Goal: Task Accomplishment & Management: Complete application form

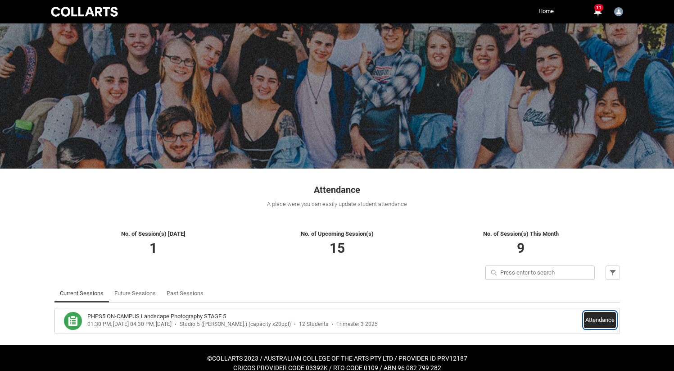
click at [603, 317] on button "Attendance" at bounding box center [600, 320] width 32 height 16
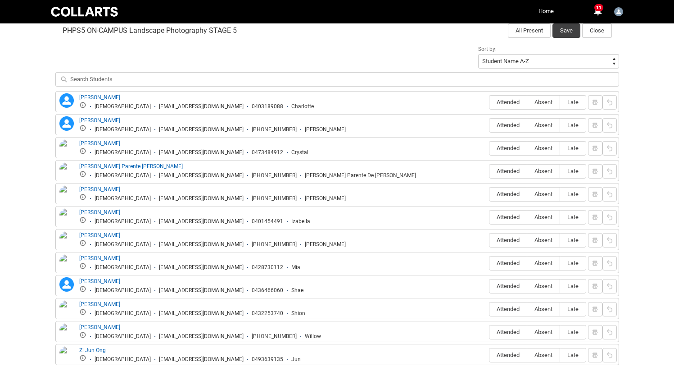
scroll to position [301, 0]
click at [498, 103] on span "Attended" at bounding box center [507, 101] width 37 height 7
click at [489, 101] on input "Attended" at bounding box center [489, 101] width 0 height 0
type lightning-radio-group "Attended"
radio input "true"
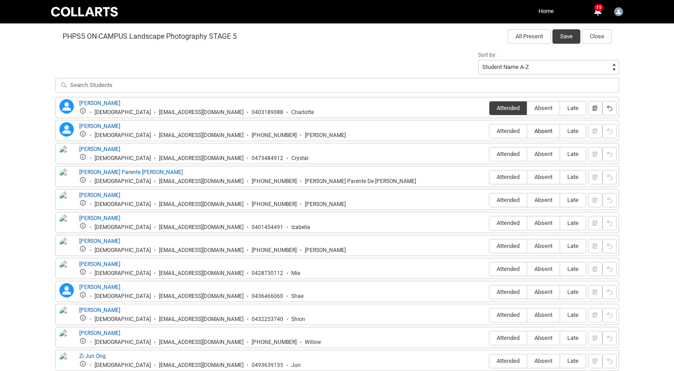
scroll to position [290, 0]
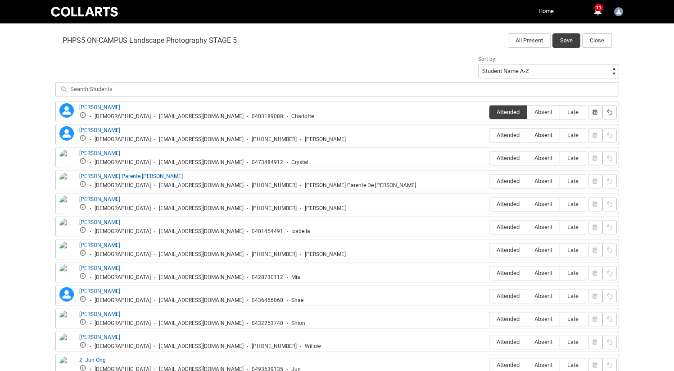
click at [537, 138] on label "Absent" at bounding box center [543, 135] width 32 height 14
click at [527, 135] on input "Absent" at bounding box center [527, 135] width 0 height 0
type lightning-radio-group "Absent"
radio input "true"
click at [534, 156] on span "Absent" at bounding box center [543, 157] width 32 height 7
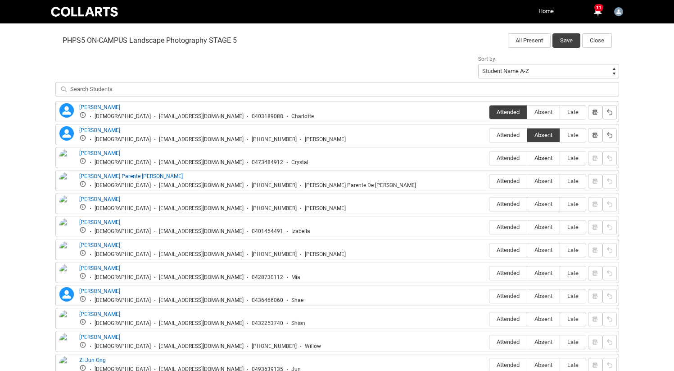
click at [527, 158] on input "Absent" at bounding box center [527, 158] width 0 height 0
type lightning-radio-group "Absent"
radio input "true"
click at [509, 186] on label "Attended" at bounding box center [507, 181] width 37 height 14
click at [489, 181] on input "Attended" at bounding box center [489, 181] width 0 height 0
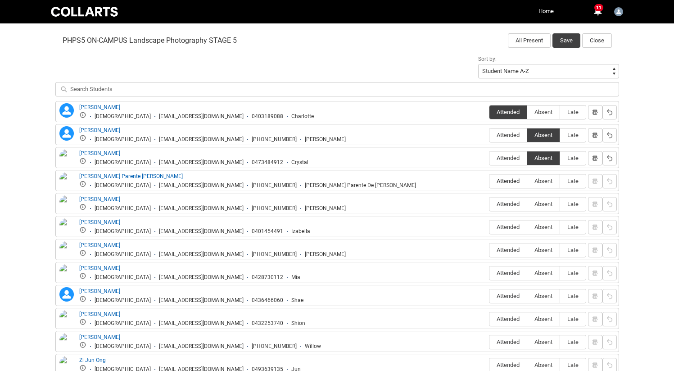
type lightning-radio-group "Attended"
radio input "true"
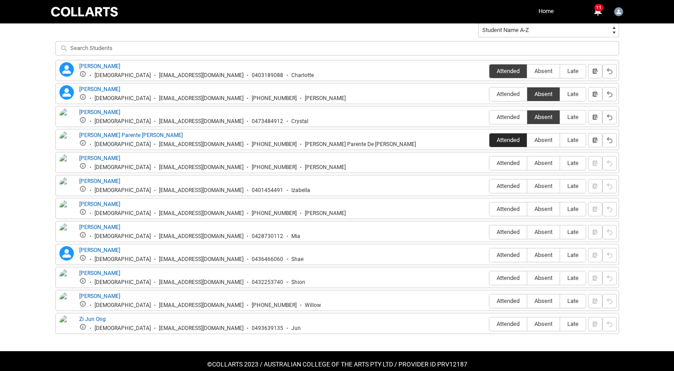
scroll to position [344, 0]
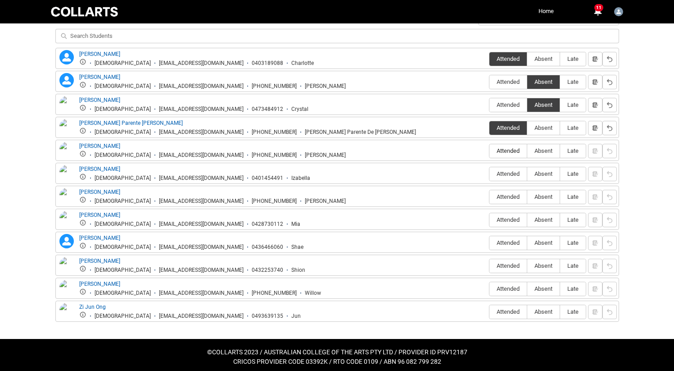
click at [505, 155] on label "Attended" at bounding box center [507, 151] width 37 height 14
click at [489, 151] on input "Attended" at bounding box center [489, 150] width 0 height 0
type lightning-radio-group "Attended"
radio input "true"
click at [532, 174] on span "Absent" at bounding box center [543, 173] width 32 height 7
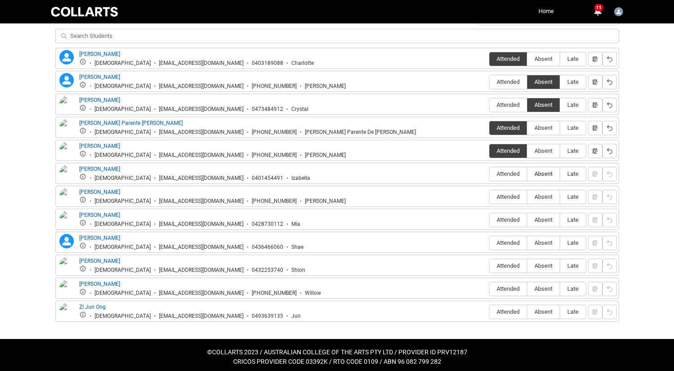
click at [527, 174] on input "Absent" at bounding box center [527, 173] width 0 height 0
type lightning-radio-group "Absent"
radio input "true"
click at [512, 194] on span "Attended" at bounding box center [507, 196] width 37 height 7
click at [489, 196] on input "Attended" at bounding box center [489, 196] width 0 height 0
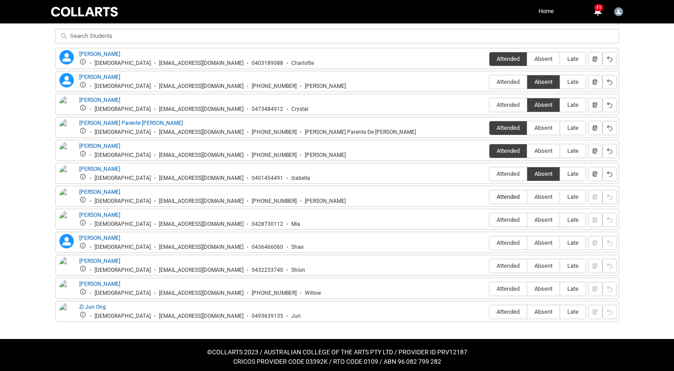
type lightning-radio-group "Attended"
radio input "true"
click at [507, 218] on span "Attended" at bounding box center [507, 219] width 37 height 7
click at [489, 219] on input "Attended" at bounding box center [489, 219] width 0 height 0
type lightning-radio-group "Attended"
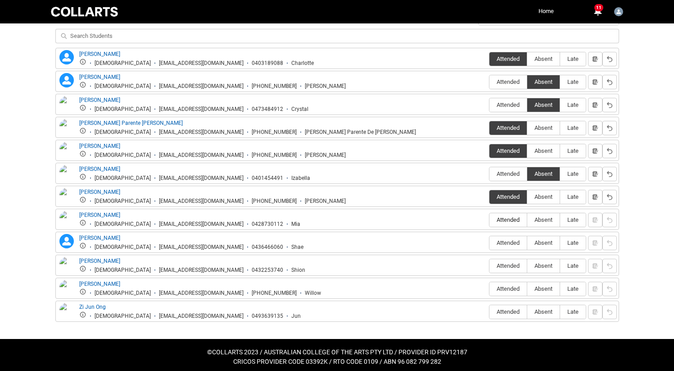
radio input "true"
click at [538, 245] on span "Absent" at bounding box center [543, 242] width 32 height 7
click at [527, 243] on input "Absent" at bounding box center [527, 242] width 0 height 0
type lightning-radio-group "Absent"
radio input "true"
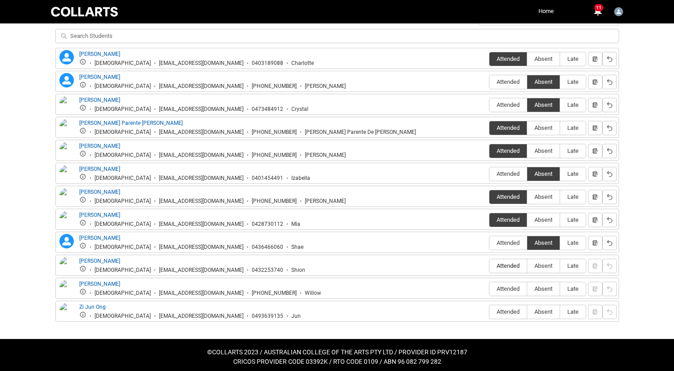
click at [514, 263] on span "Attended" at bounding box center [507, 265] width 37 height 7
click at [489, 265] on input "Attended" at bounding box center [489, 265] width 0 height 0
type lightning-radio-group "Attended"
radio input "true"
click at [537, 287] on span "Absent" at bounding box center [543, 288] width 32 height 7
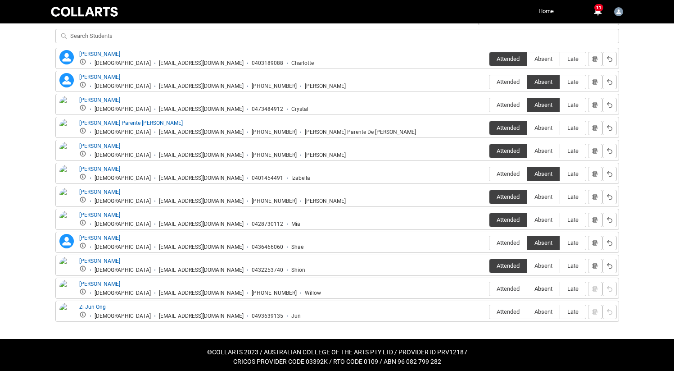
click at [527, 288] on input "Absent" at bounding box center [527, 288] width 0 height 0
type lightning-radio-group "Absent"
radio input "true"
click at [507, 311] on span "Attended" at bounding box center [507, 311] width 37 height 7
click at [489, 311] on input "Attended" at bounding box center [489, 311] width 0 height 0
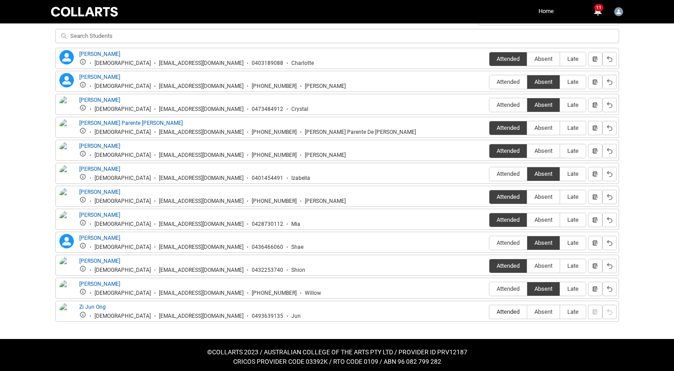
type lightning-radio-group "Attended"
radio input "true"
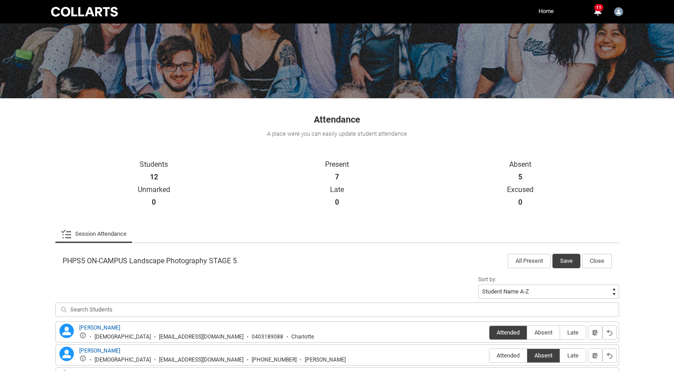
scroll to position [56, 0]
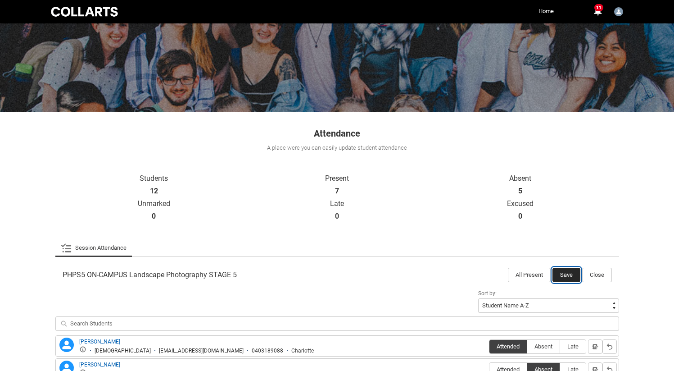
click at [558, 272] on button "Save" at bounding box center [566, 274] width 28 height 14
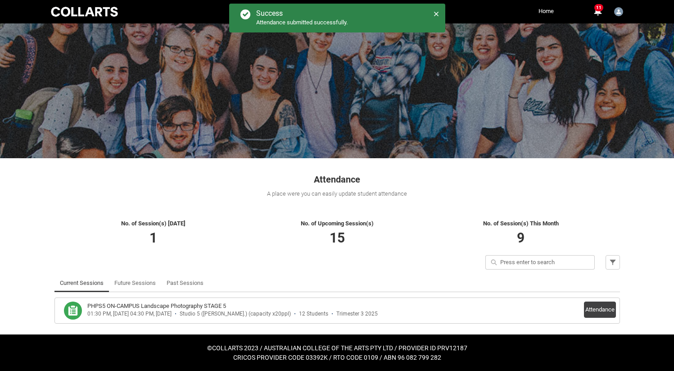
scroll to position [10, 0]
click at [176, 281] on link "Past Sessions" at bounding box center [185, 283] width 37 height 18
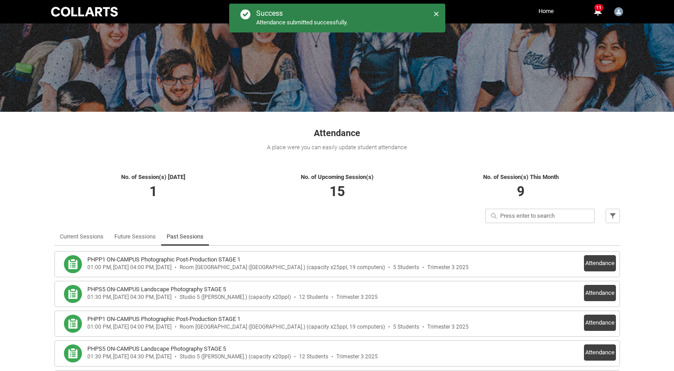
scroll to position [122, 0]
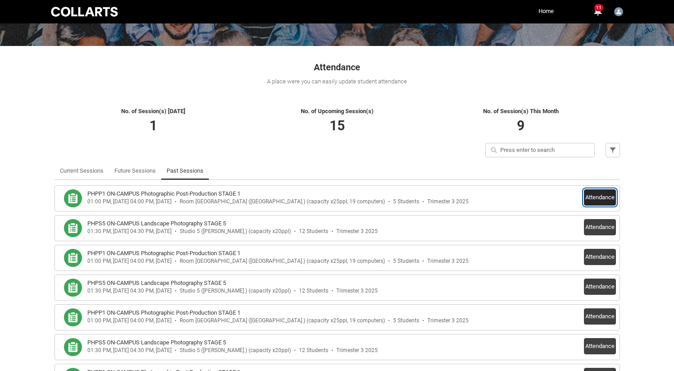
click at [603, 193] on button "Attendance" at bounding box center [600, 197] width 32 height 16
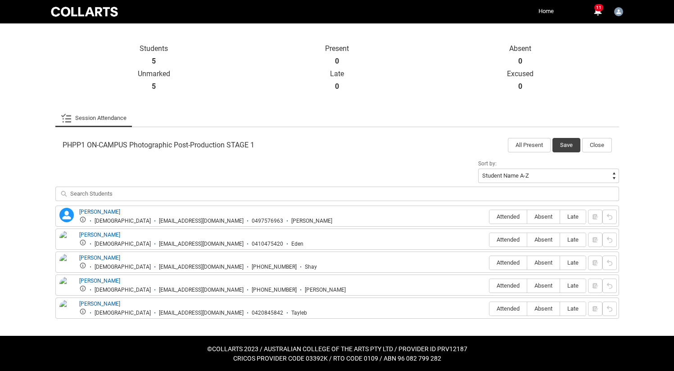
scroll to position [187, 0]
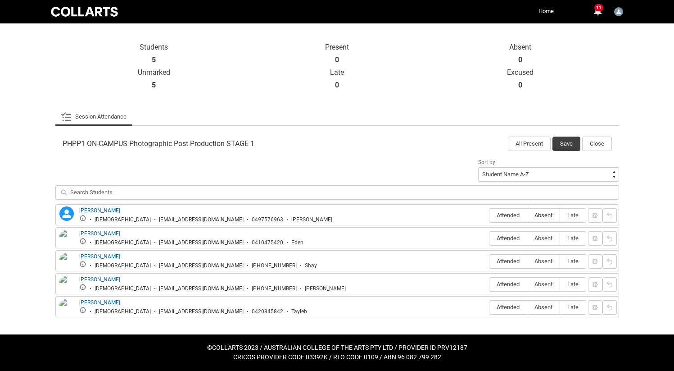
click at [548, 214] on span "Absent" at bounding box center [543, 215] width 32 height 7
click at [527, 215] on input "Absent" at bounding box center [527, 215] width 0 height 0
type lightning-radio-group "Absent"
radio input "true"
click at [545, 235] on label "Absent" at bounding box center [543, 238] width 32 height 14
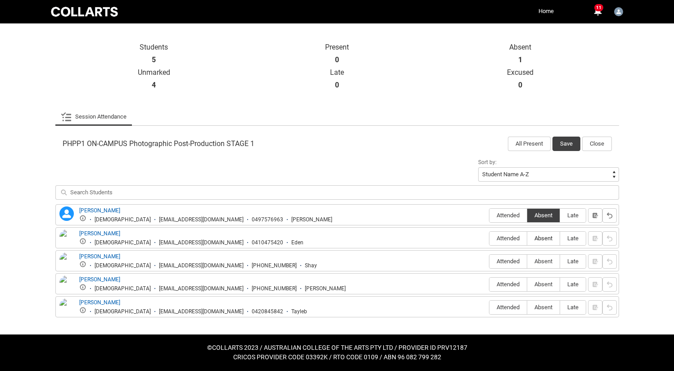
click at [527, 238] on input "Absent" at bounding box center [527, 238] width 0 height 0
type lightning-radio-group "Absent"
radio input "true"
click at [548, 261] on span "Absent" at bounding box center [543, 261] width 32 height 7
click at [527, 261] on input "Absent" at bounding box center [527, 261] width 0 height 0
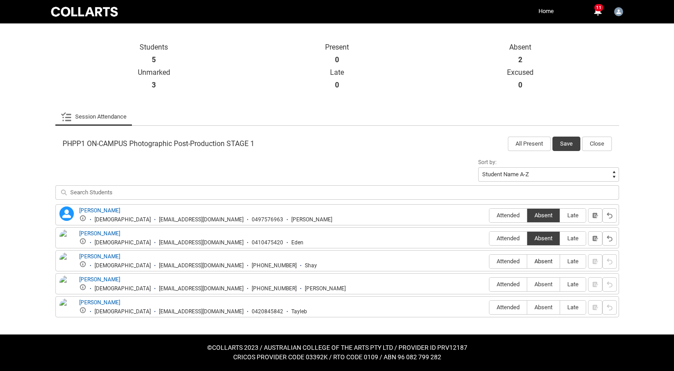
type lightning-radio-group "Absent"
radio input "true"
click at [507, 286] on span "Attended" at bounding box center [507, 284] width 37 height 7
click at [489, 284] on input "Attended" at bounding box center [489, 284] width 0 height 0
type lightning-radio-group "Attended"
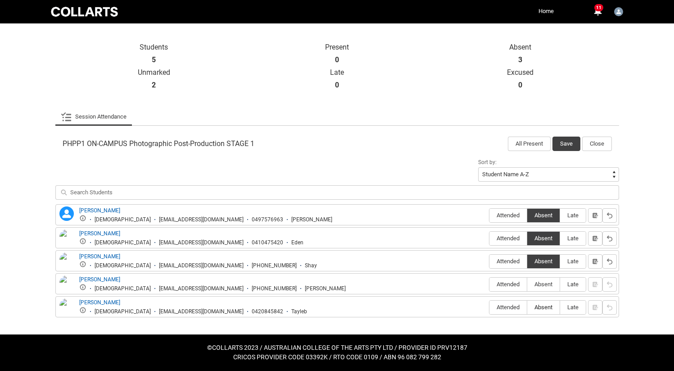
radio input "true"
click at [547, 311] on label "Absent" at bounding box center [543, 307] width 32 height 14
click at [527, 307] on input "Absent" at bounding box center [527, 307] width 0 height 0
type lightning-radio-group "Absent"
radio input "true"
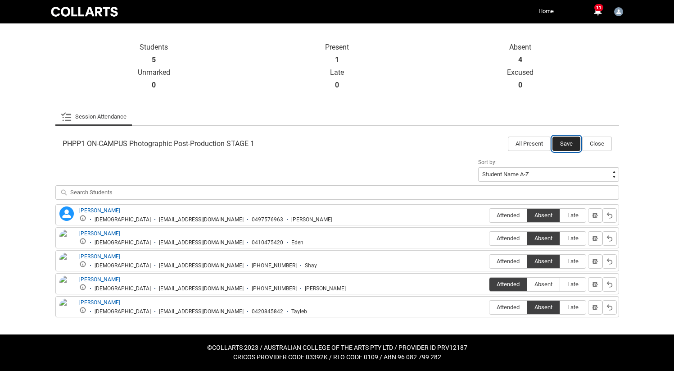
click at [572, 148] on button "Save" at bounding box center [566, 143] width 28 height 14
